Goal: Browse casually

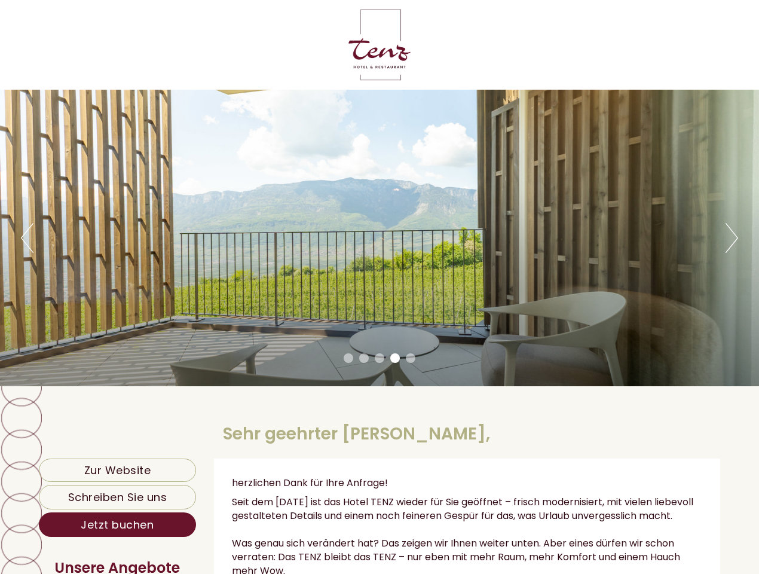
click at [379, 287] on div "Previous Next 1 2 3 4 5" at bounding box center [379, 238] width 759 height 296
click at [27, 238] on button "Previous" at bounding box center [27, 238] width 13 height 30
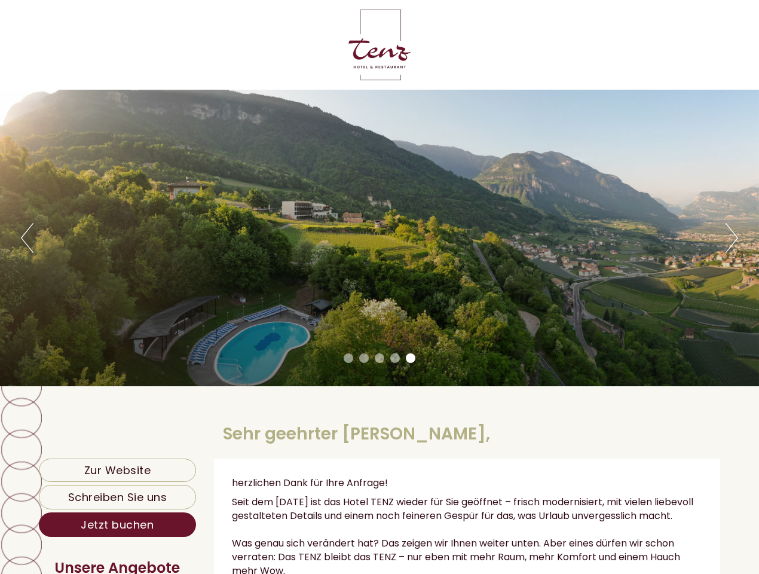
click at [379, 238] on div "Previous Next 1 2 3 4 5" at bounding box center [379, 238] width 759 height 296
click at [731, 238] on button "Next" at bounding box center [731, 238] width 13 height 30
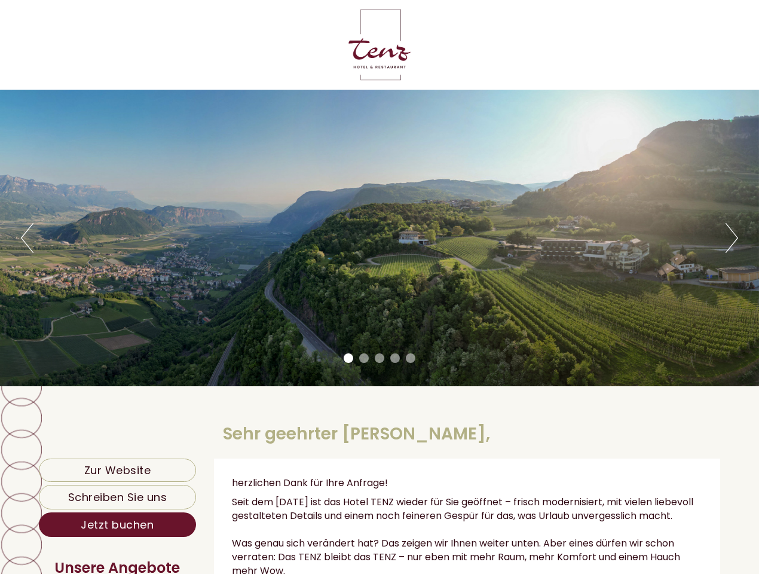
click at [348, 358] on li "1" at bounding box center [349, 358] width 10 height 10
click at [364, 358] on li "2" at bounding box center [364, 358] width 10 height 10
click at [379, 358] on li "3" at bounding box center [380, 358] width 10 height 10
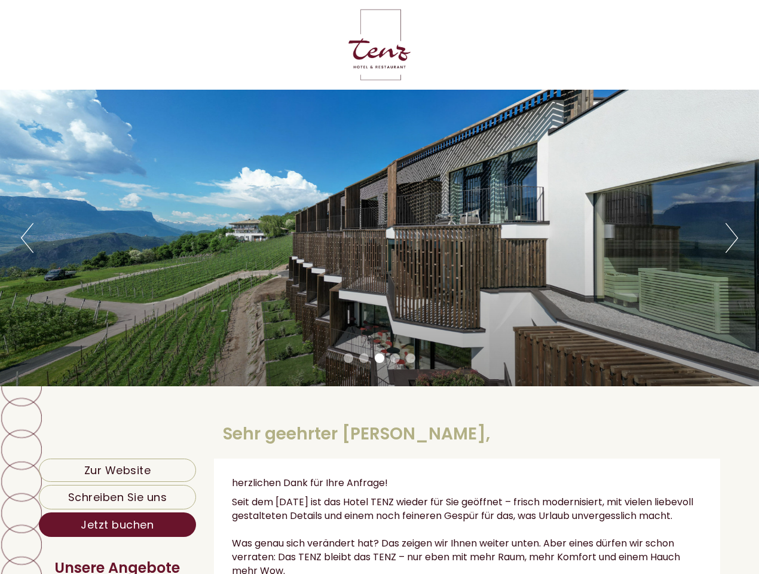
click at [395, 358] on li "4" at bounding box center [395, 358] width 10 height 10
click at [410, 358] on li "5" at bounding box center [411, 358] width 10 height 10
